Goal: Transaction & Acquisition: Purchase product/service

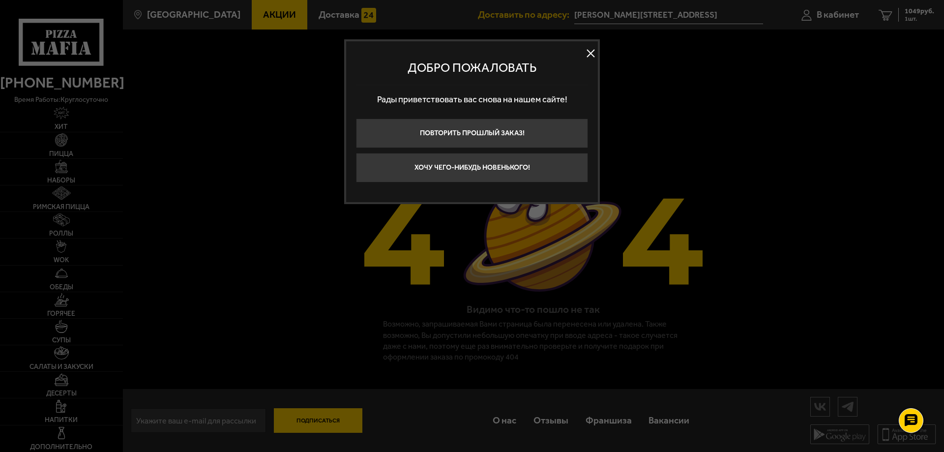
click at [596, 58] on button at bounding box center [590, 53] width 15 height 15
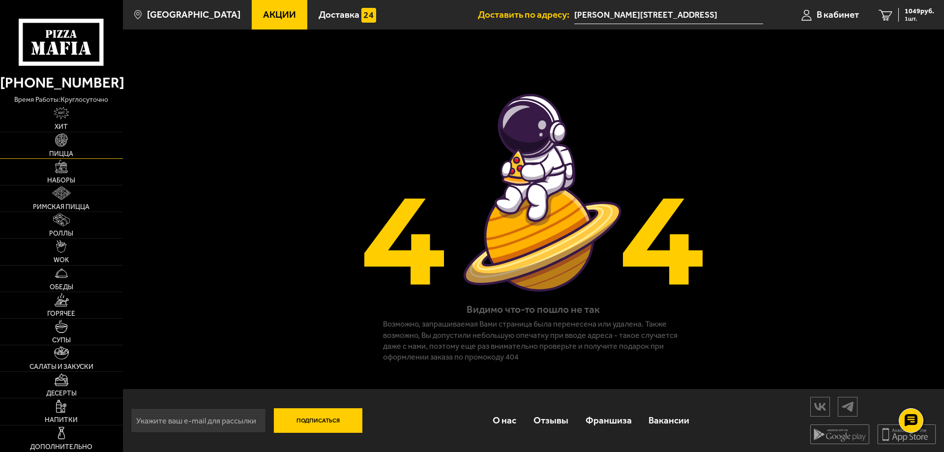
click at [76, 143] on link "Пицца" at bounding box center [61, 145] width 123 height 26
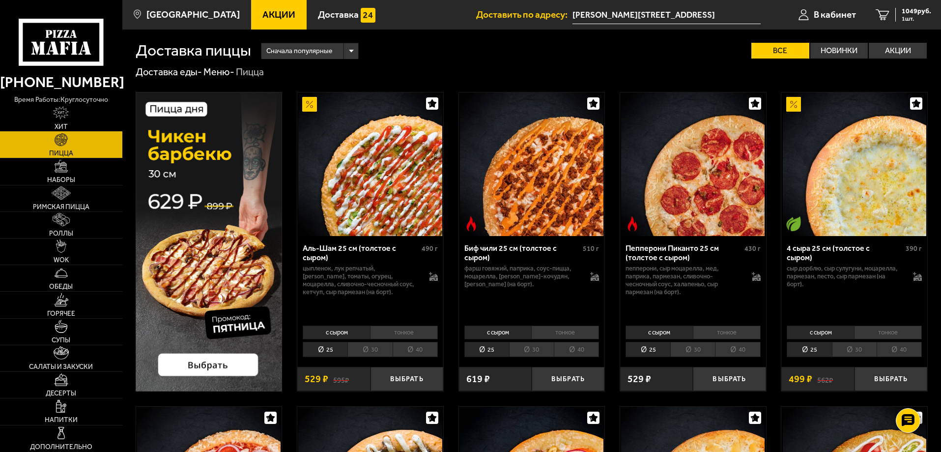
click at [62, 112] on img at bounding box center [61, 112] width 16 height 13
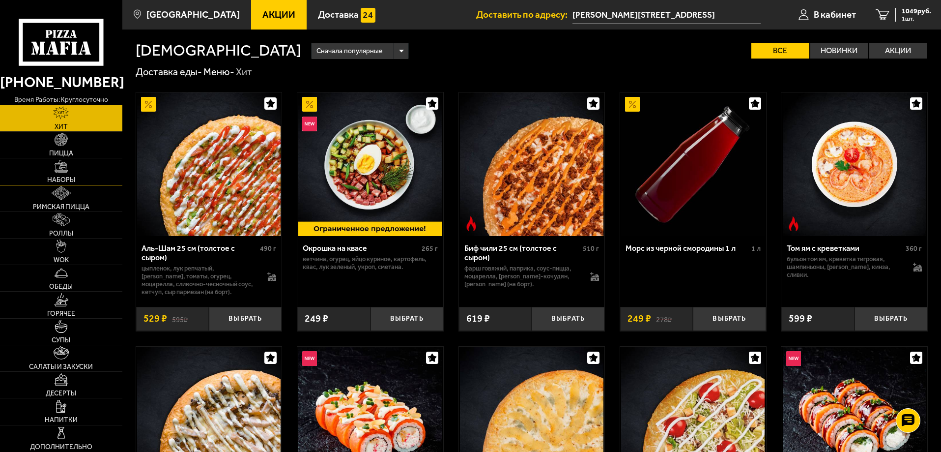
click at [73, 171] on link "Наборы" at bounding box center [61, 171] width 122 height 26
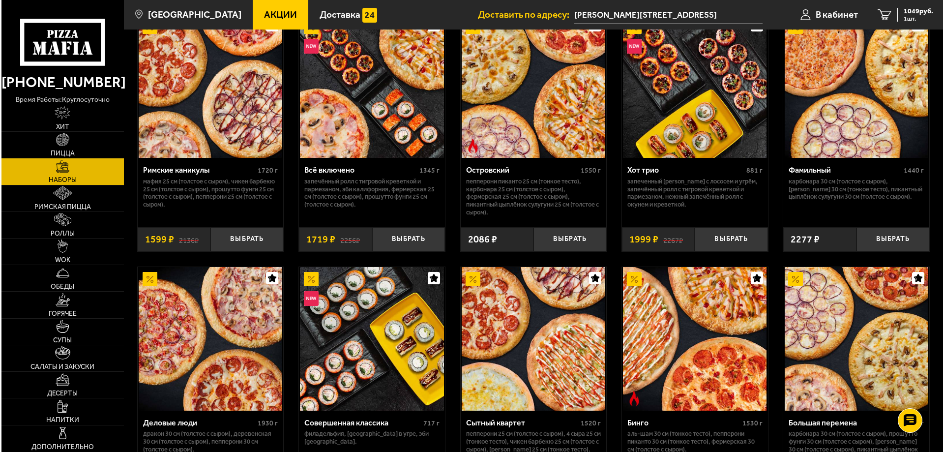
scroll to position [901, 0]
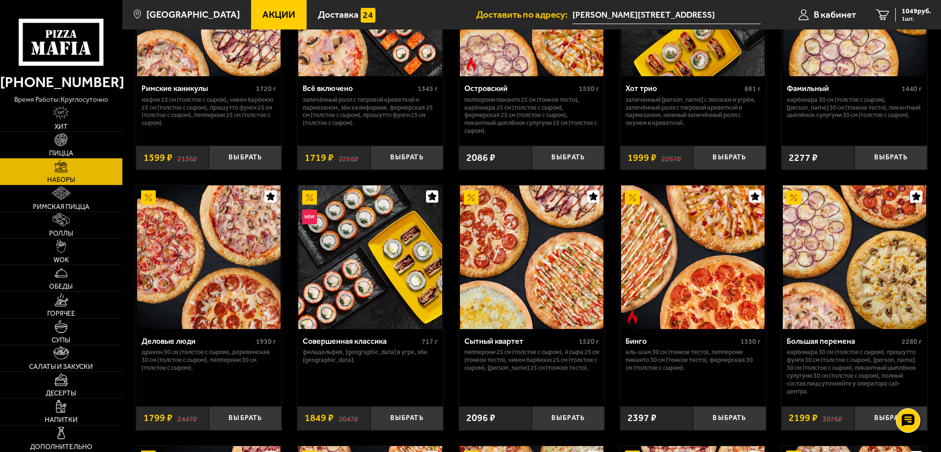
click at [813, 308] on img at bounding box center [855, 257] width 144 height 144
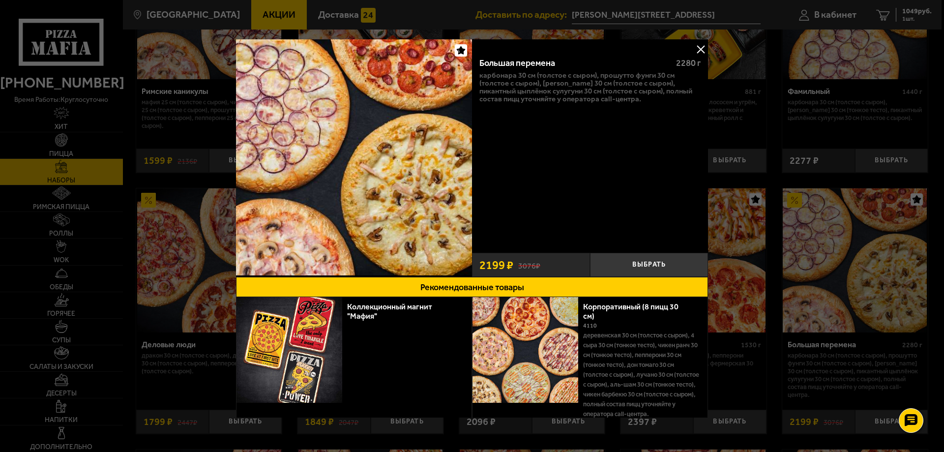
click at [693, 47] on button at bounding box center [700, 49] width 15 height 15
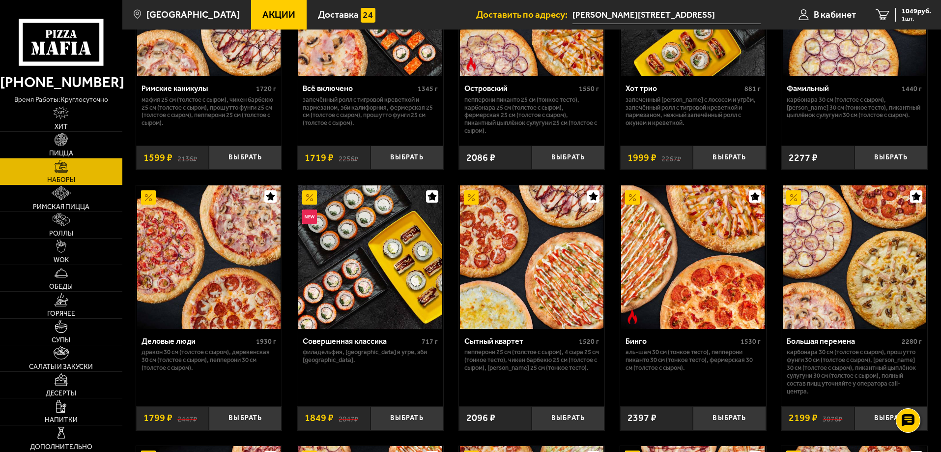
click at [815, 363] on p "Карбонара 30 см (толстое с сыром), Прошутто Фунги 30 см (толстое с сыром), [PER…" at bounding box center [854, 371] width 135 height 47
click at [815, 346] on div "Большая перемена" at bounding box center [843, 340] width 113 height 9
